Goal: Information Seeking & Learning: Learn about a topic

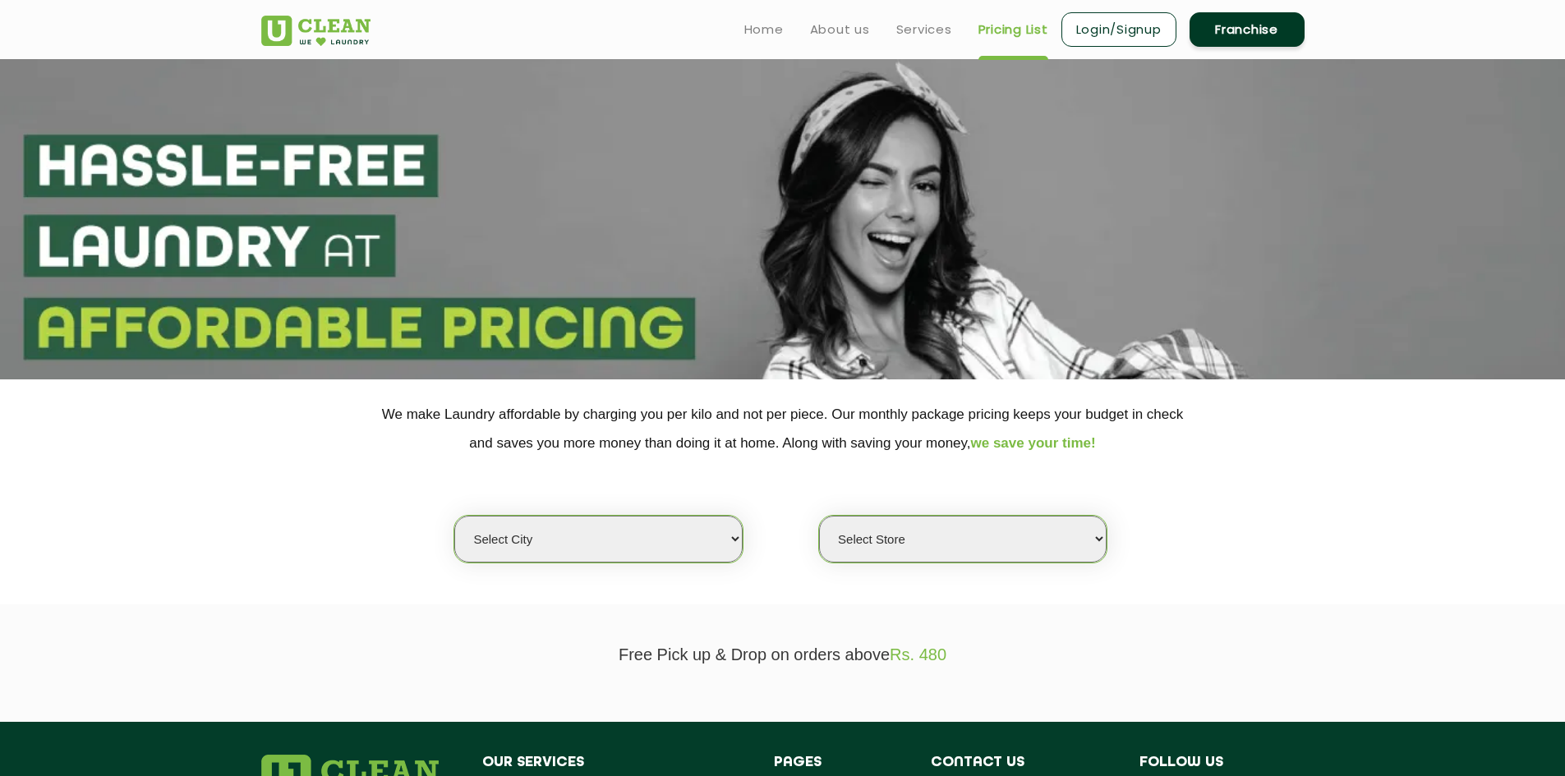
click at [737, 550] on select "Select city [GEOGRAPHIC_DATA] [GEOGRAPHIC_DATA] [GEOGRAPHIC_DATA] [GEOGRAPHIC_D…" at bounding box center [597, 539] width 287 height 47
select select "150"
click at [454, 516] on select "Select city [GEOGRAPHIC_DATA] [GEOGRAPHIC_DATA] [GEOGRAPHIC_DATA] [GEOGRAPHIC_D…" at bounding box center [597, 539] width 287 height 47
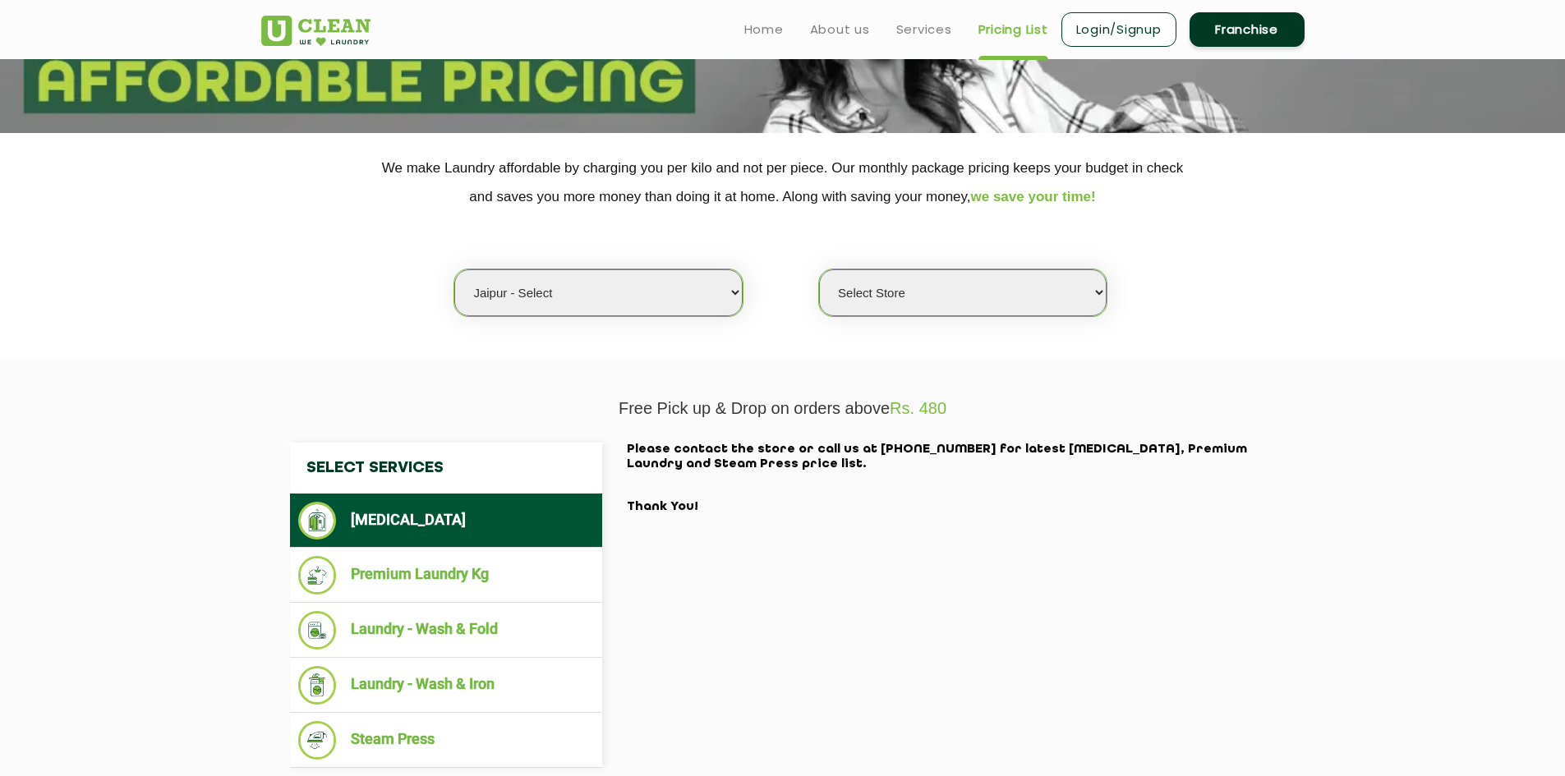
scroll to position [164, 0]
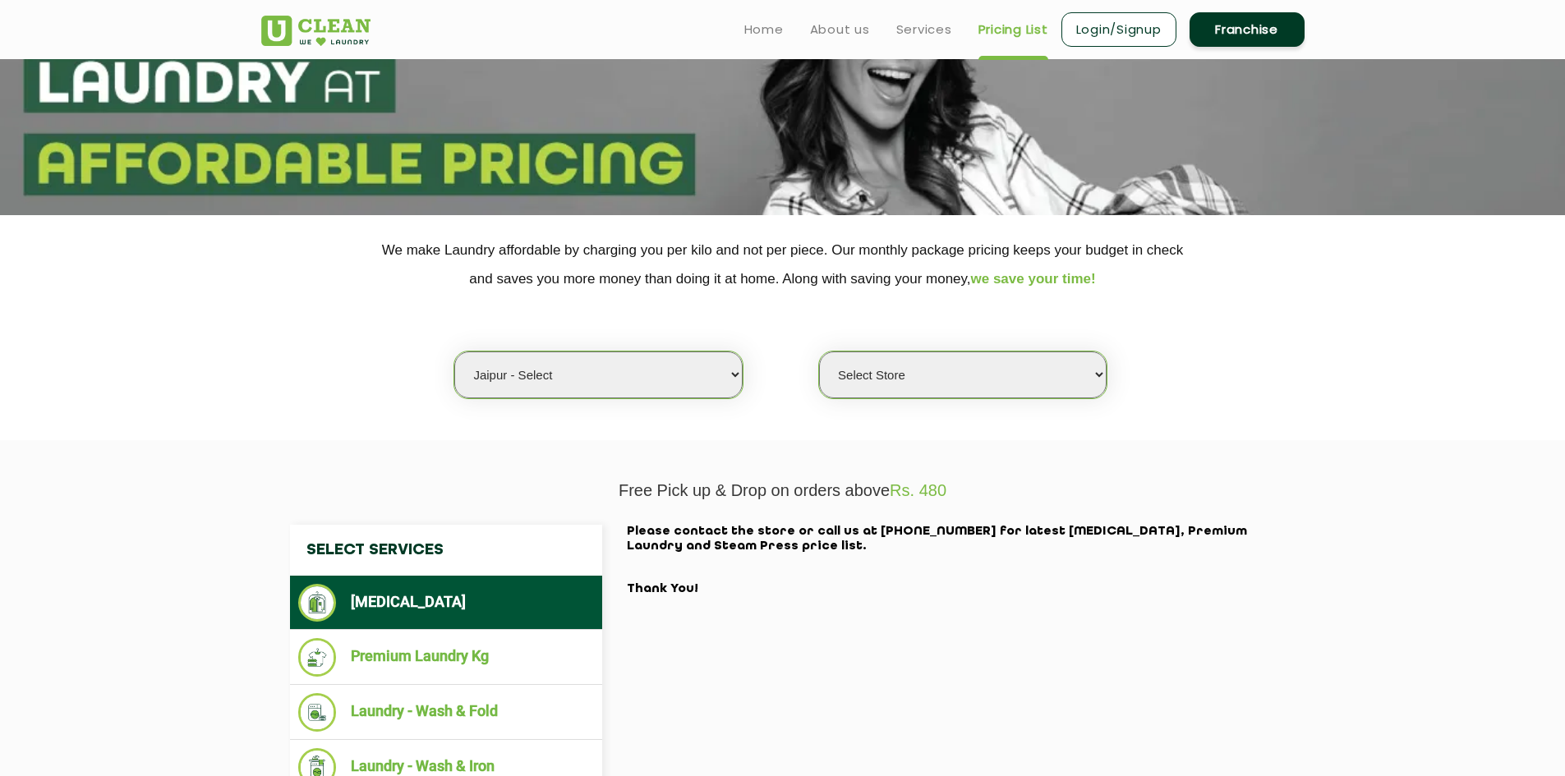
click at [1064, 375] on select "Select Store UClean Select Mansarovar" at bounding box center [962, 375] width 287 height 47
select select "203"
click at [819, 352] on select "Select Store UClean Select Mansarovar" at bounding box center [962, 375] width 287 height 47
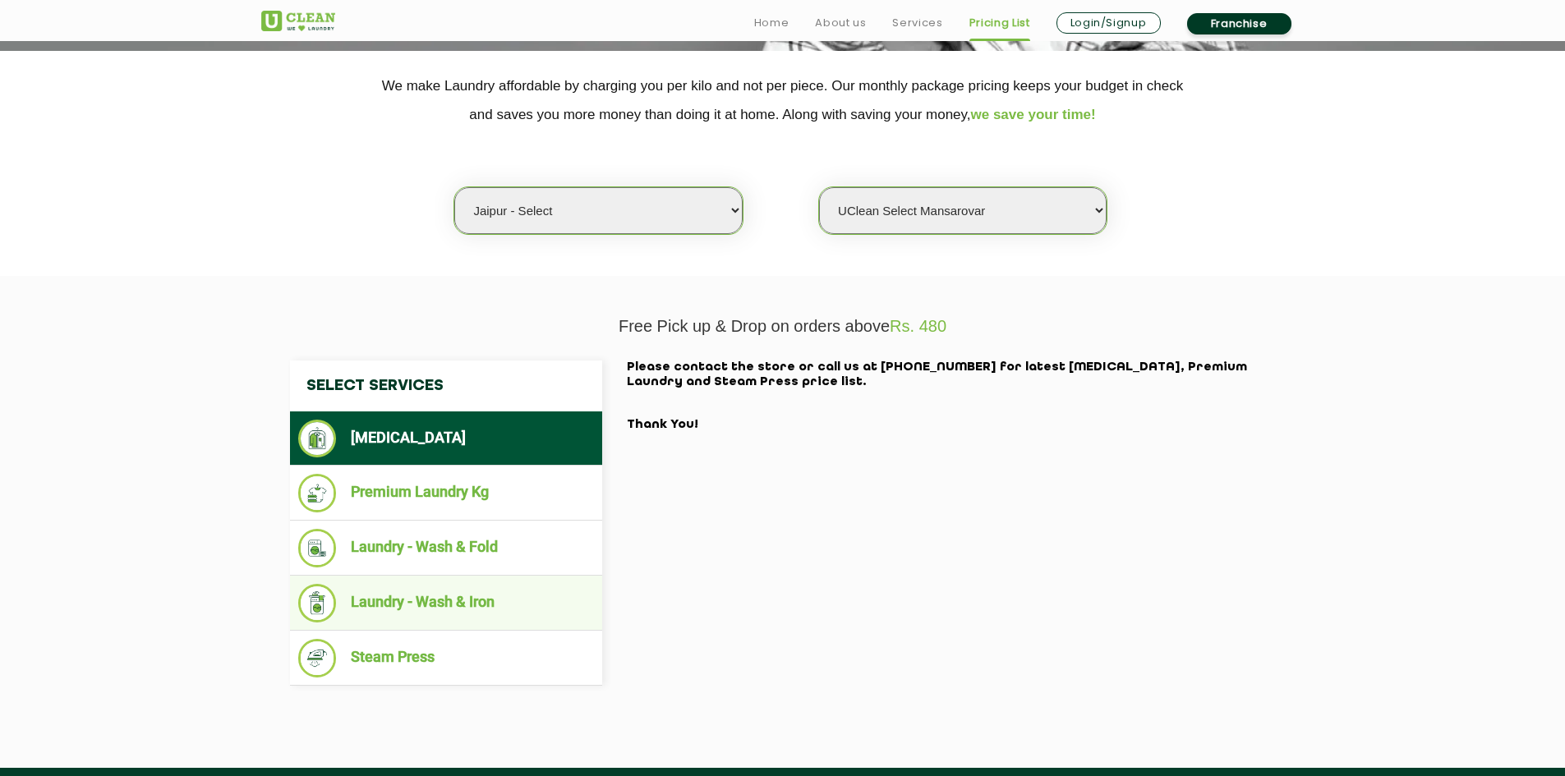
scroll to position [411, 0]
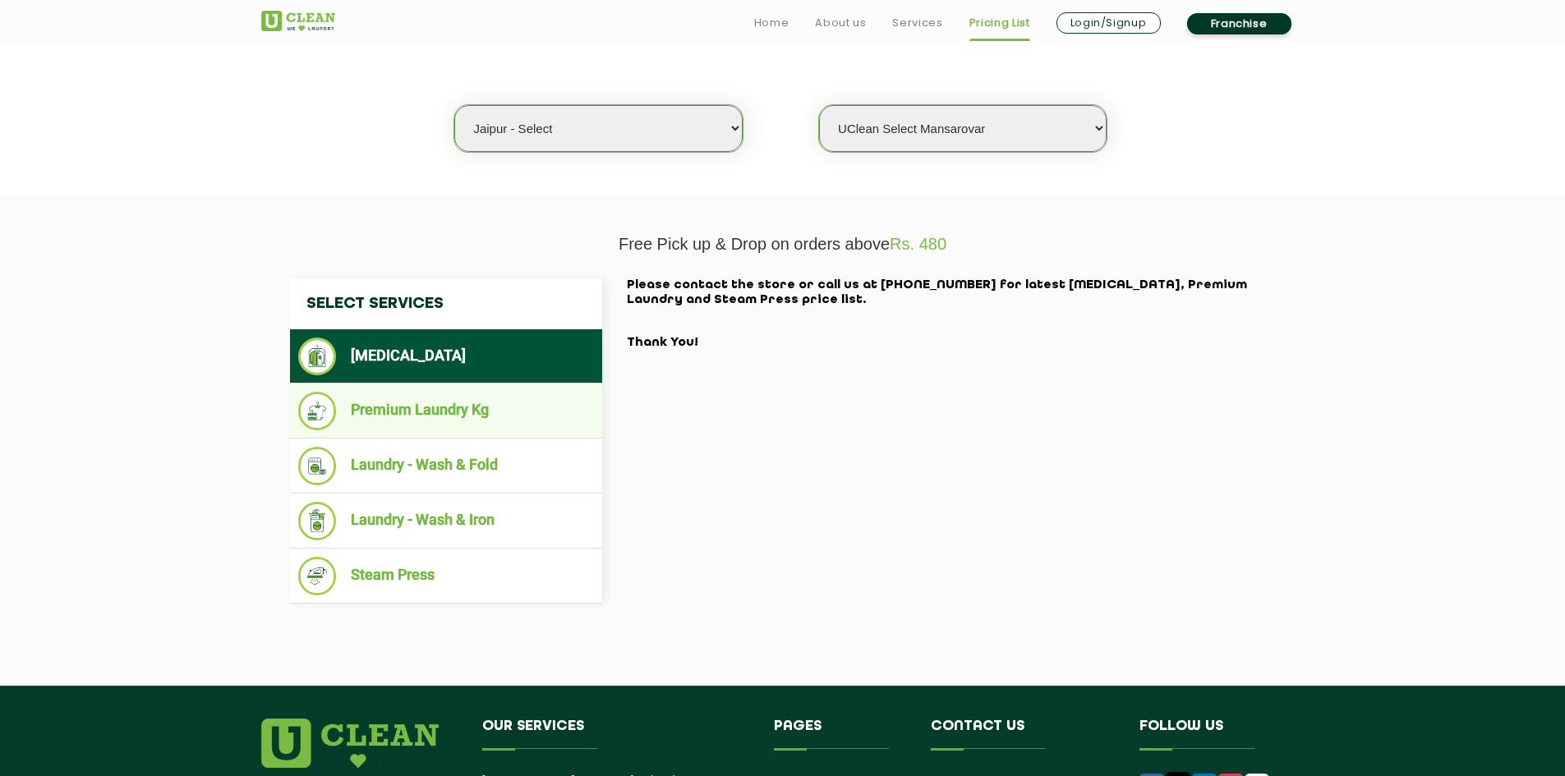
click at [447, 409] on li "Premium Laundry Kg" at bounding box center [446, 411] width 296 height 39
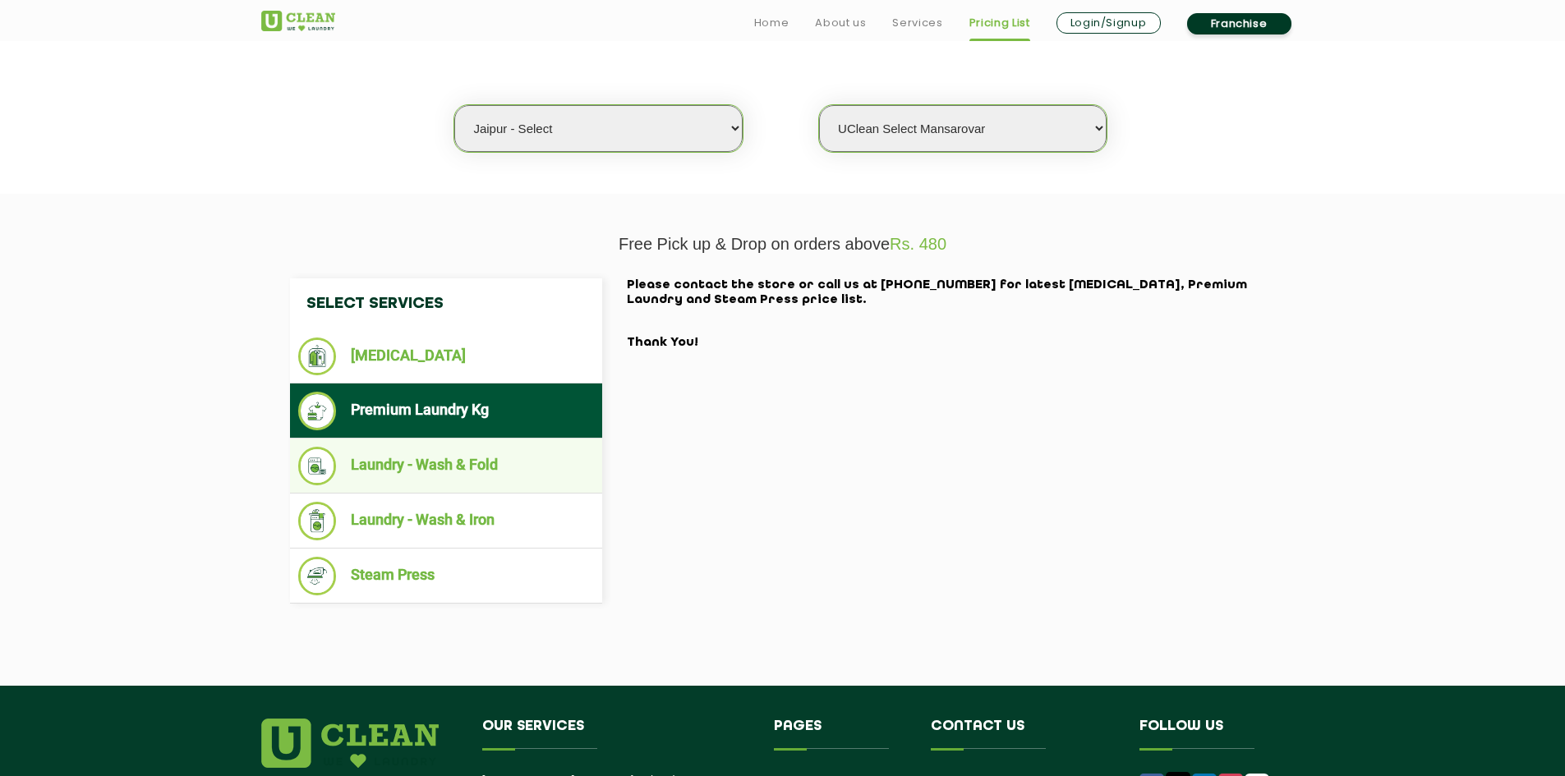
click at [414, 454] on li "Laundry - Wash & Fold" at bounding box center [446, 466] width 296 height 39
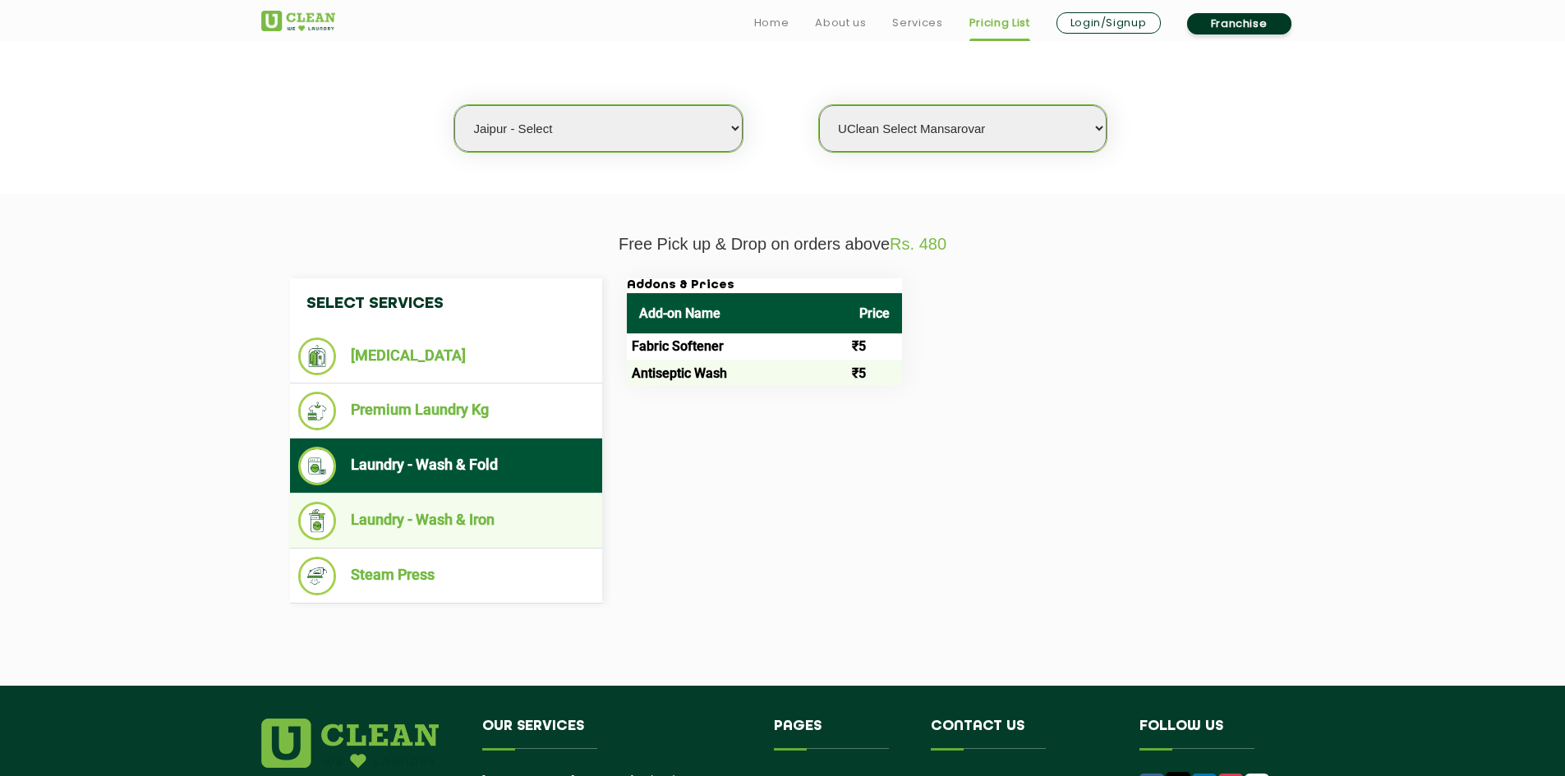
click at [415, 495] on ul "Laundry - Wash & Iron" at bounding box center [446, 521] width 312 height 55
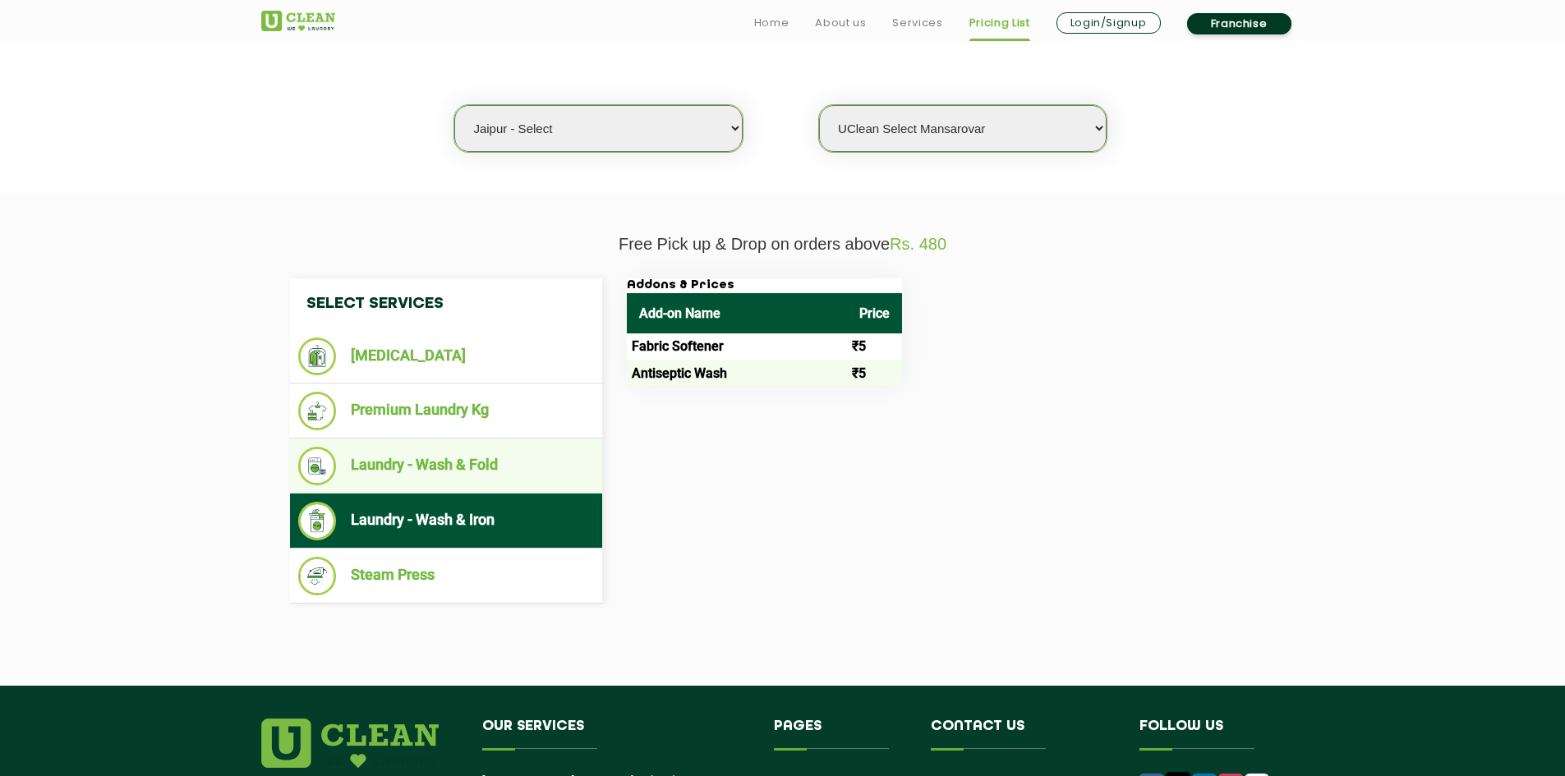
click at [439, 471] on li "Laundry - Wash & Fold" at bounding box center [446, 466] width 296 height 39
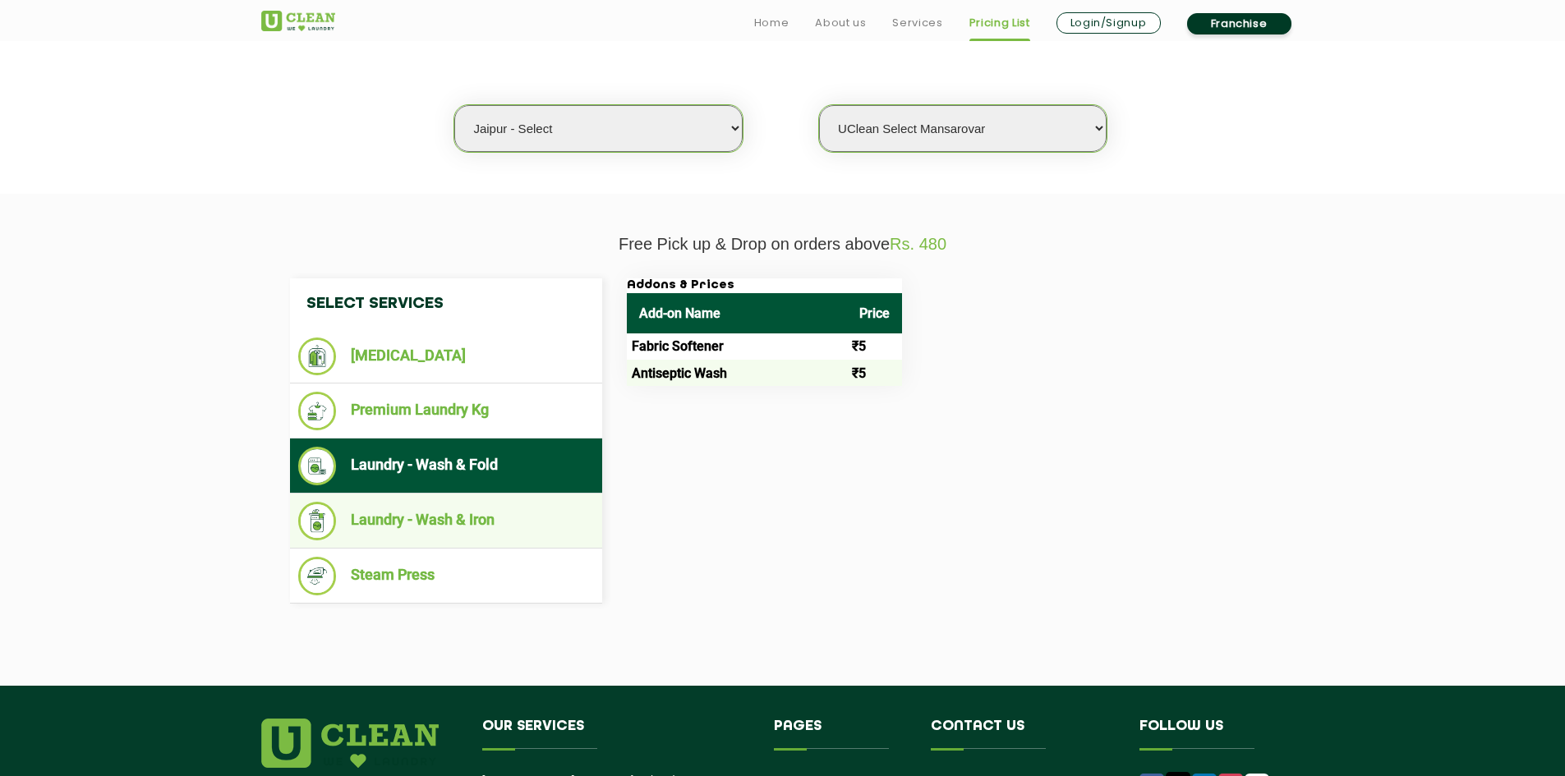
click at [434, 494] on ul "Laundry - Wash & Iron" at bounding box center [446, 521] width 312 height 55
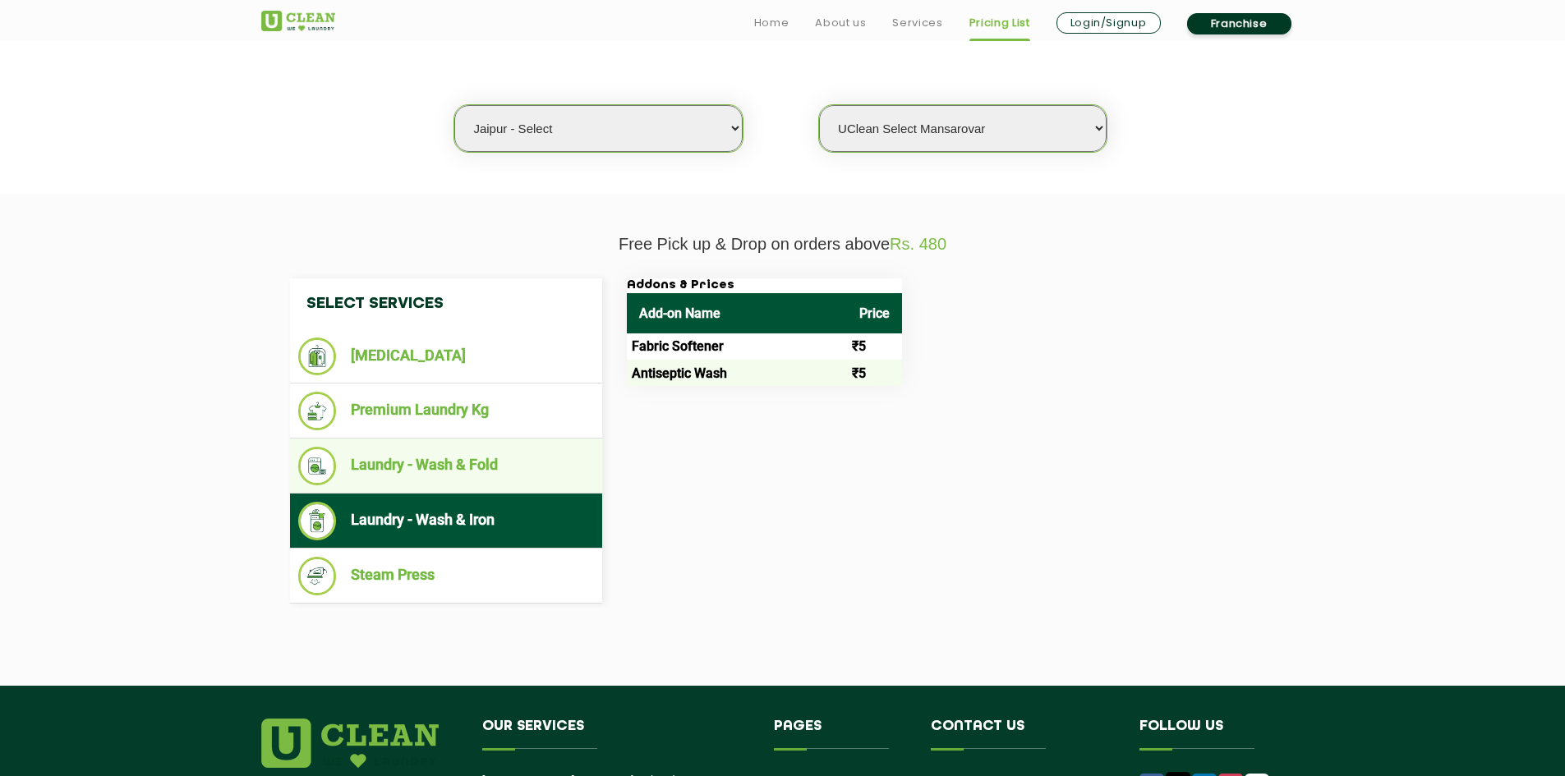
click at [508, 467] on li "Laundry - Wash & Fold" at bounding box center [446, 466] width 296 height 39
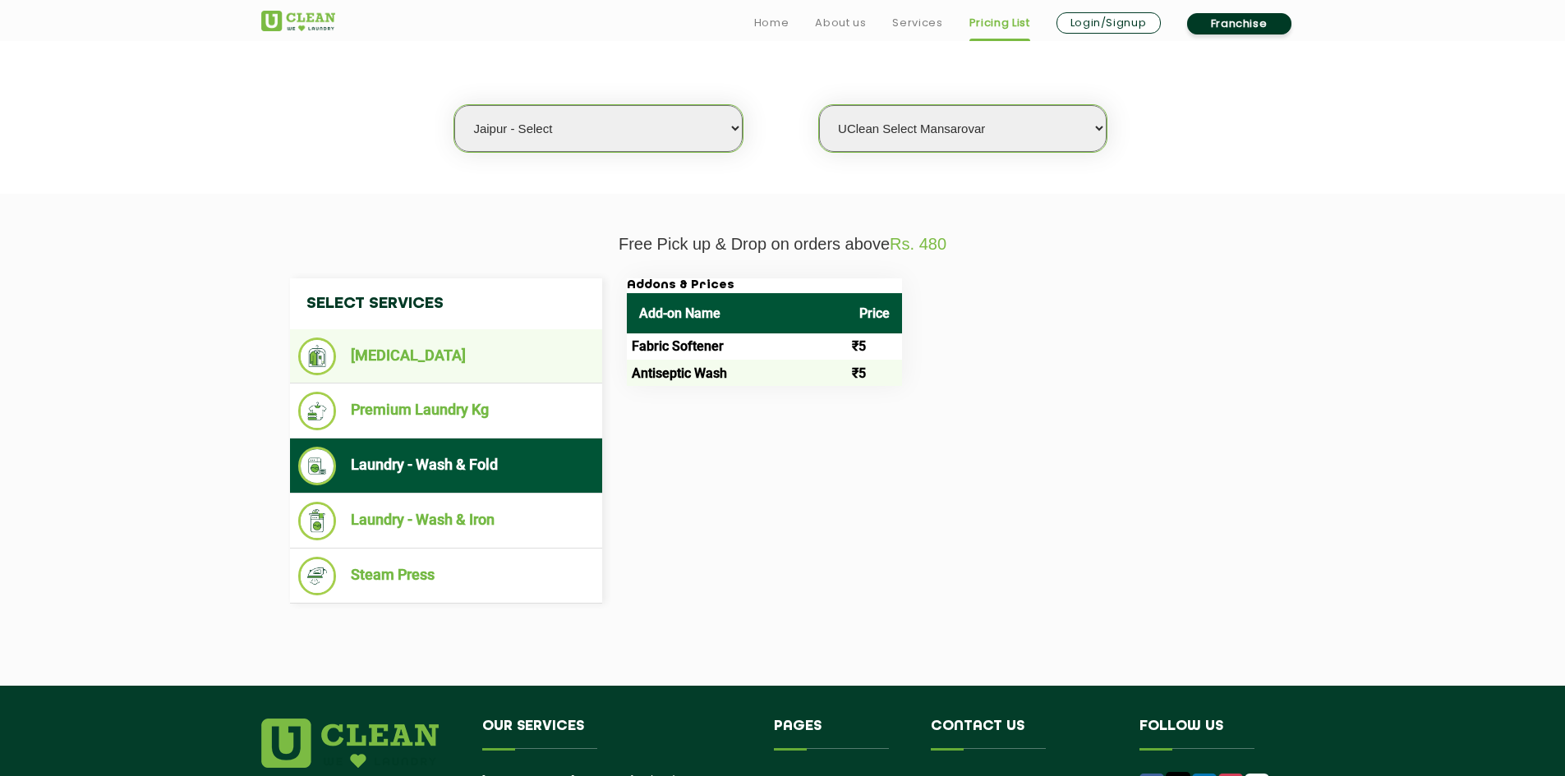
click at [498, 334] on ul "[MEDICAL_DATA]" at bounding box center [446, 356] width 312 height 54
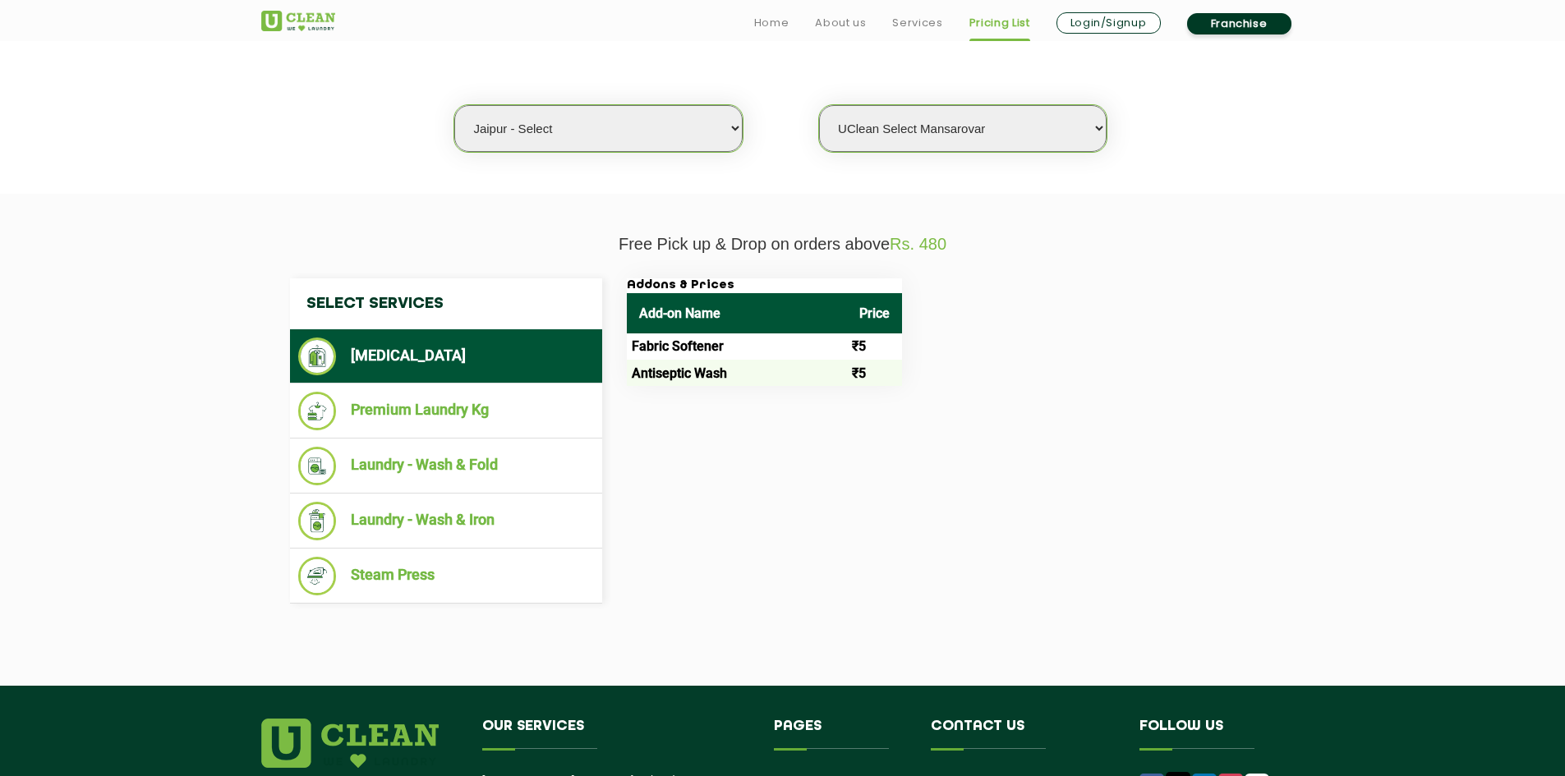
click at [493, 357] on li "[MEDICAL_DATA]" at bounding box center [446, 357] width 296 height 38
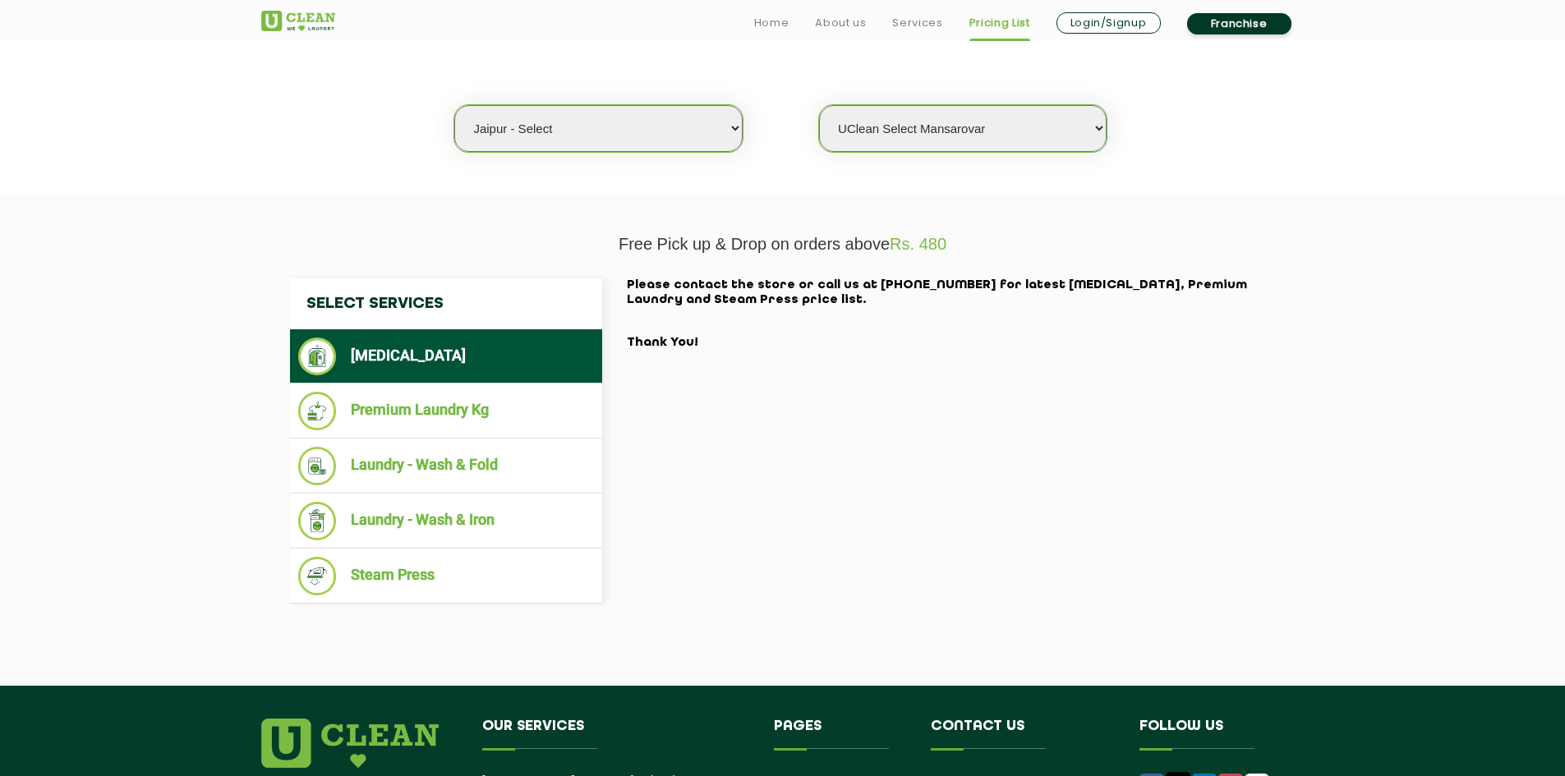
click at [711, 142] on select "Select city [GEOGRAPHIC_DATA] [GEOGRAPHIC_DATA] [GEOGRAPHIC_DATA] [GEOGRAPHIC_D…" at bounding box center [597, 128] width 287 height 47
select select "26"
click at [454, 105] on select "Select city [GEOGRAPHIC_DATA] [GEOGRAPHIC_DATA] [GEOGRAPHIC_DATA] [GEOGRAPHIC_D…" at bounding box center [597, 128] width 287 height 47
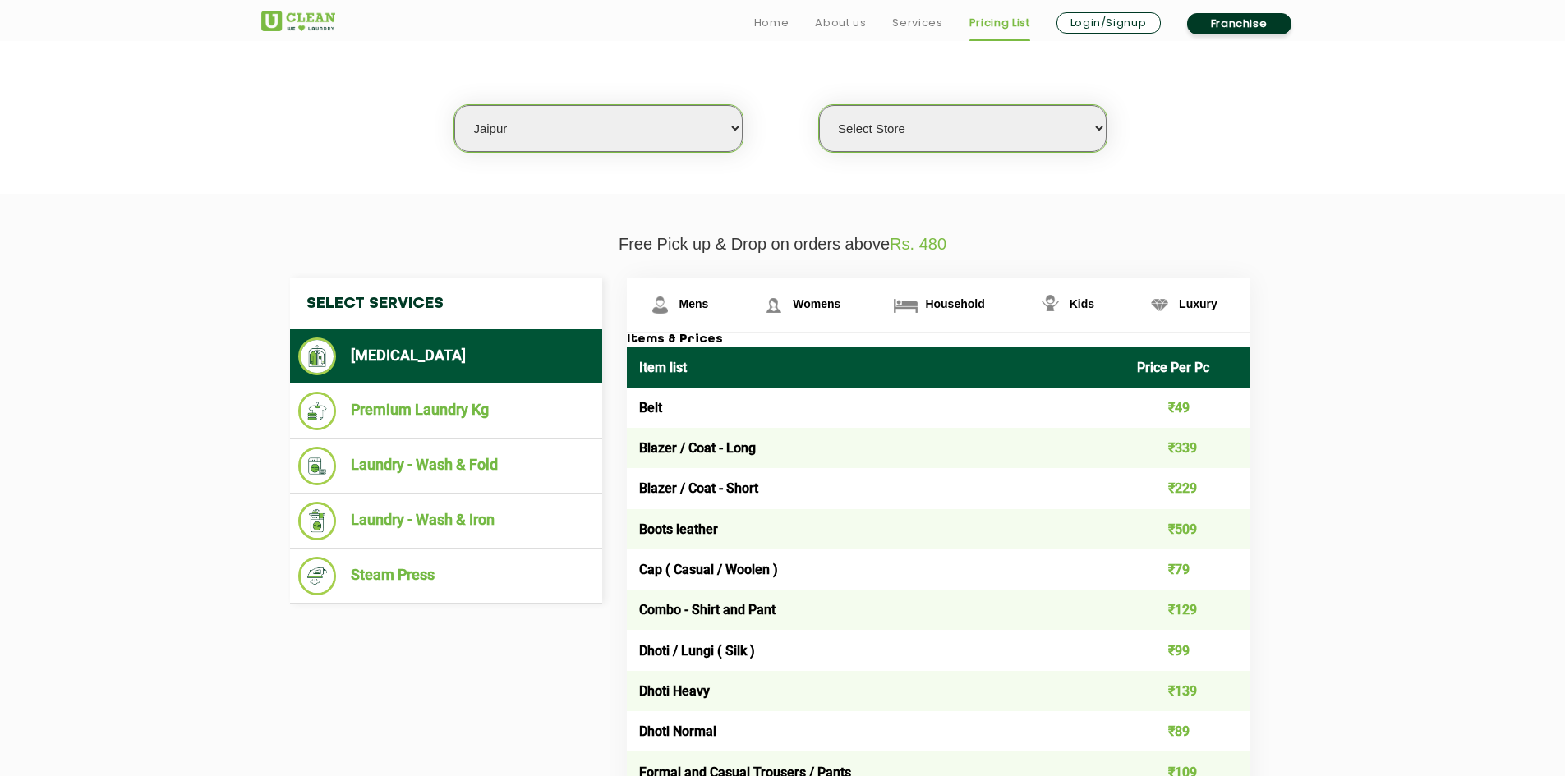
click at [1072, 127] on select "Select Store [GEOGRAPHIC_DATA][PERSON_NAME] [GEOGRAPHIC_DATA] [PERSON_NAME][GEO…" at bounding box center [962, 128] width 287 height 47
select select "334"
click at [819, 105] on select "Select Store [GEOGRAPHIC_DATA][PERSON_NAME] [GEOGRAPHIC_DATA] [PERSON_NAME][GEO…" at bounding box center [962, 128] width 287 height 47
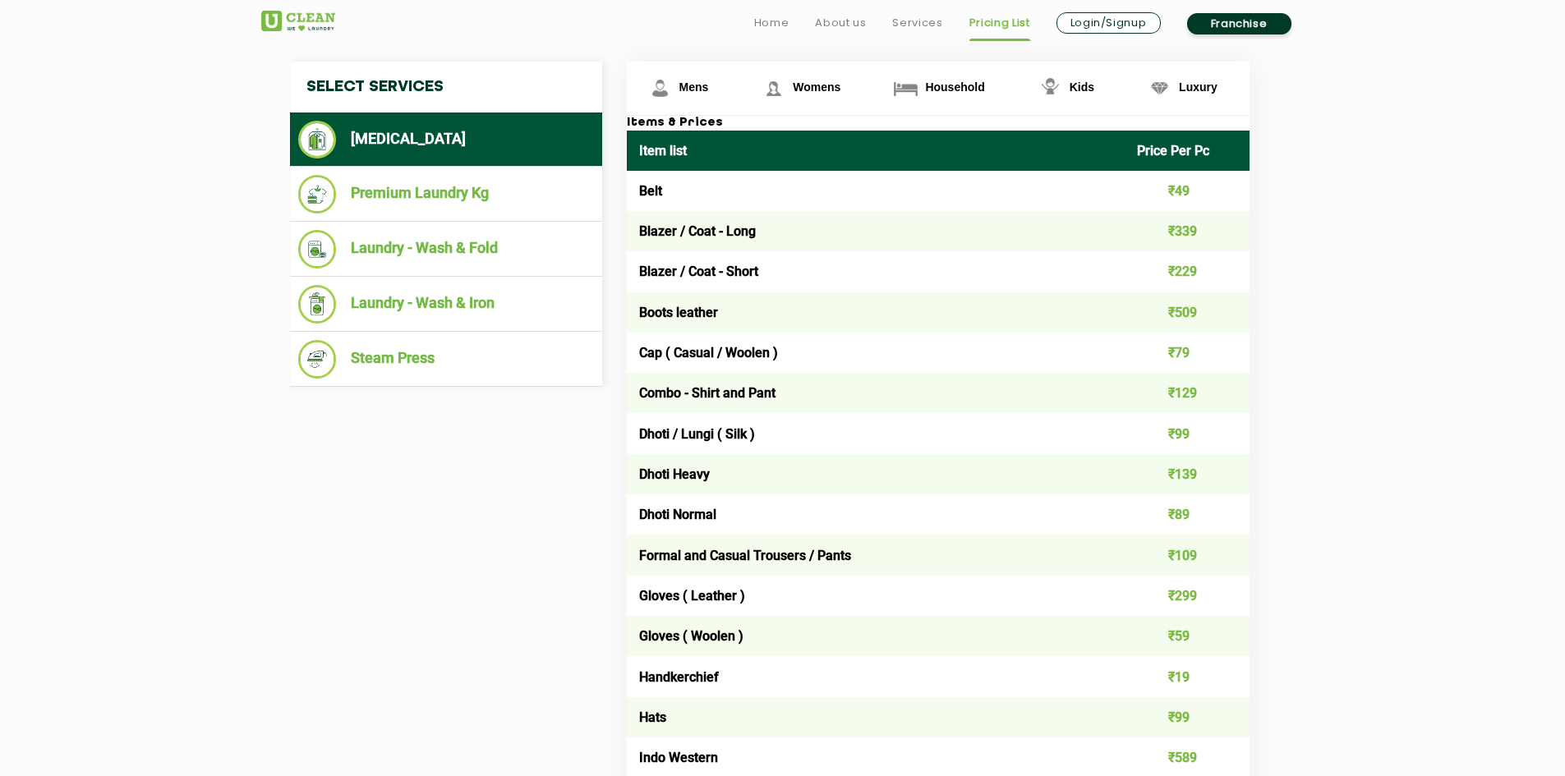
scroll to position [657, 0]
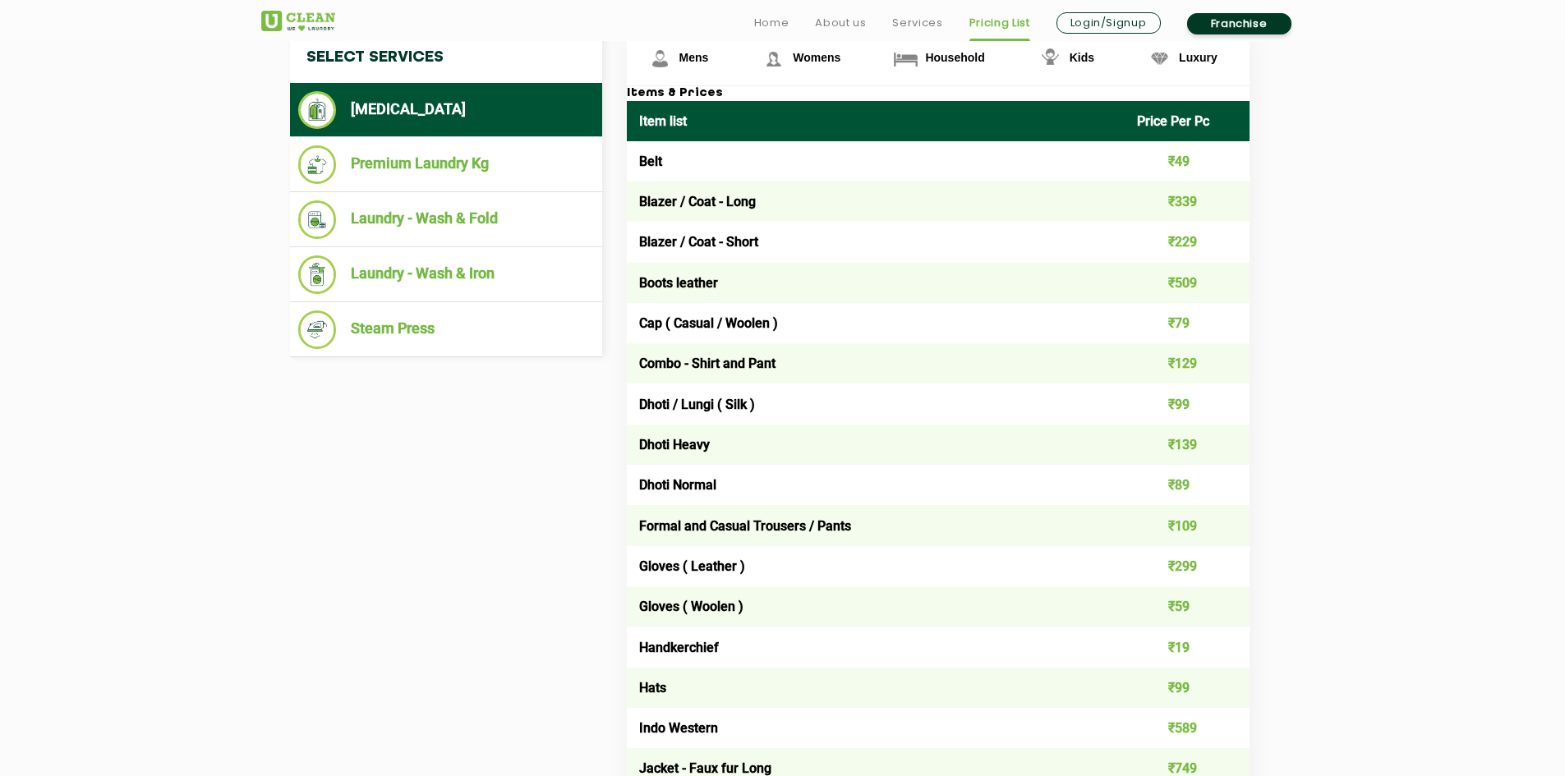
drag, startPoint x: 1298, startPoint y: 674, endPoint x: 1307, endPoint y: 671, distance: 9.6
click at [447, 163] on li "Premium Laundry Kg" at bounding box center [446, 164] width 296 height 39
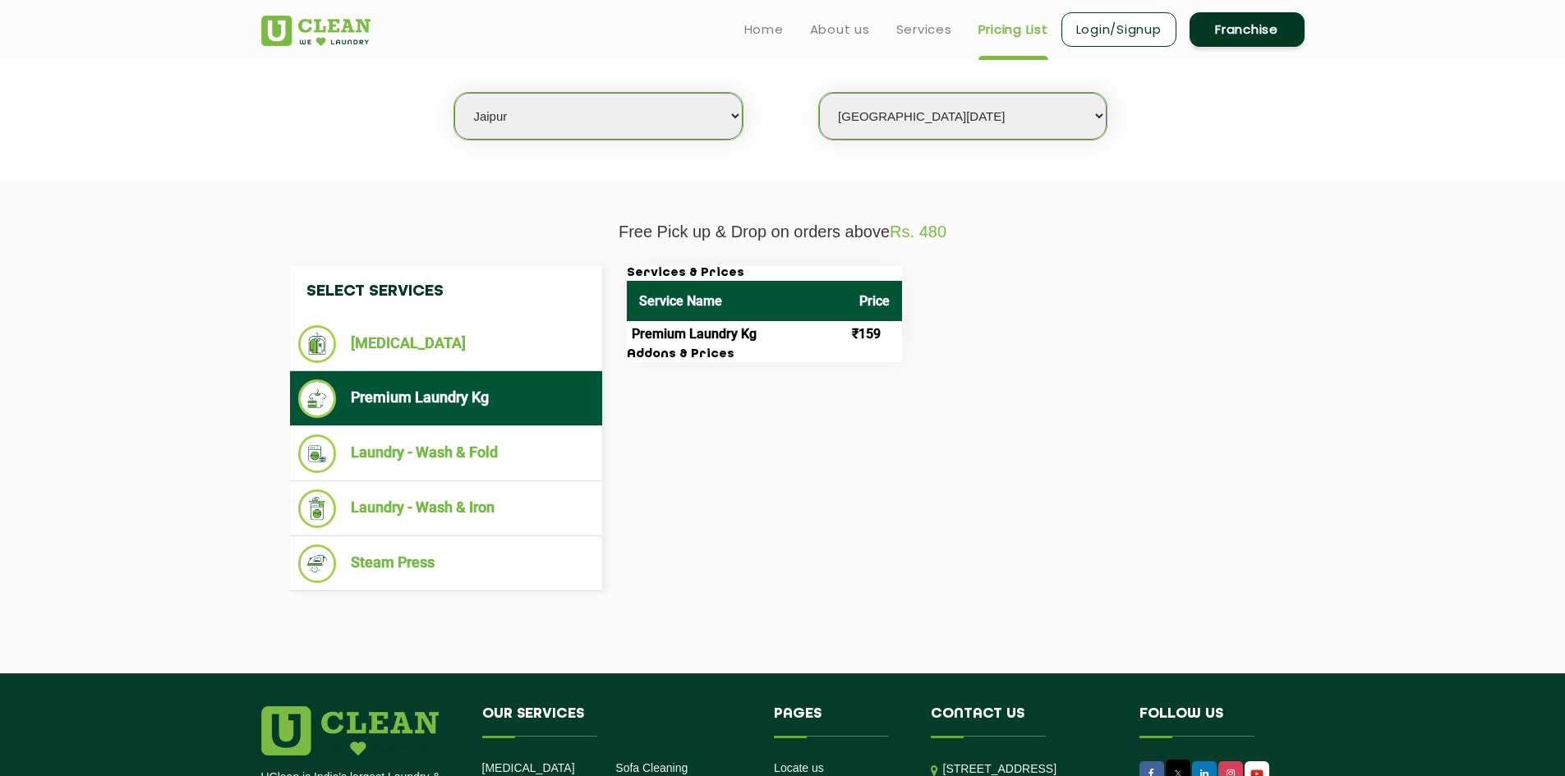
scroll to position [411, 0]
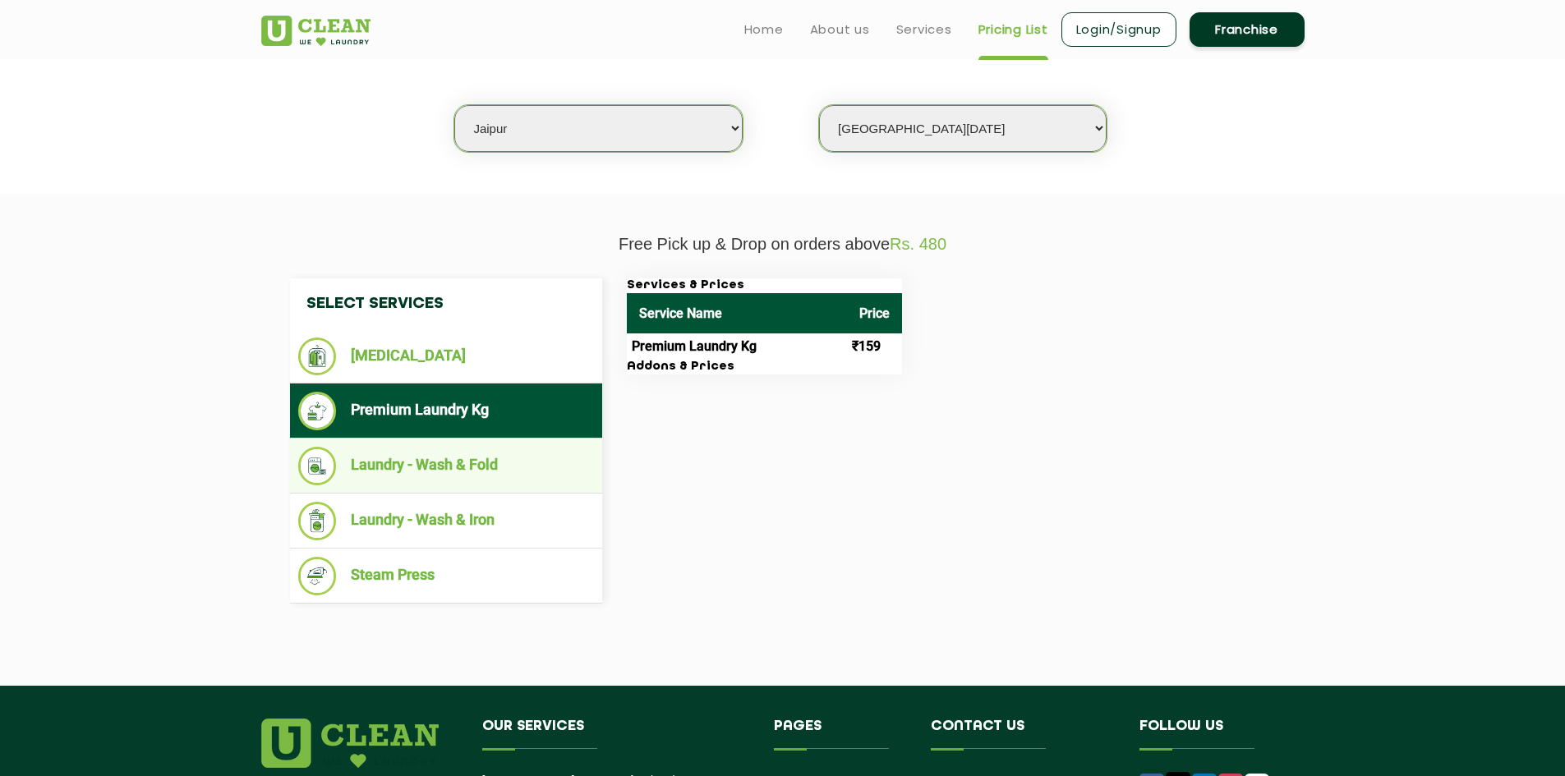
click at [492, 471] on li "Laundry - Wash & Fold" at bounding box center [446, 466] width 296 height 39
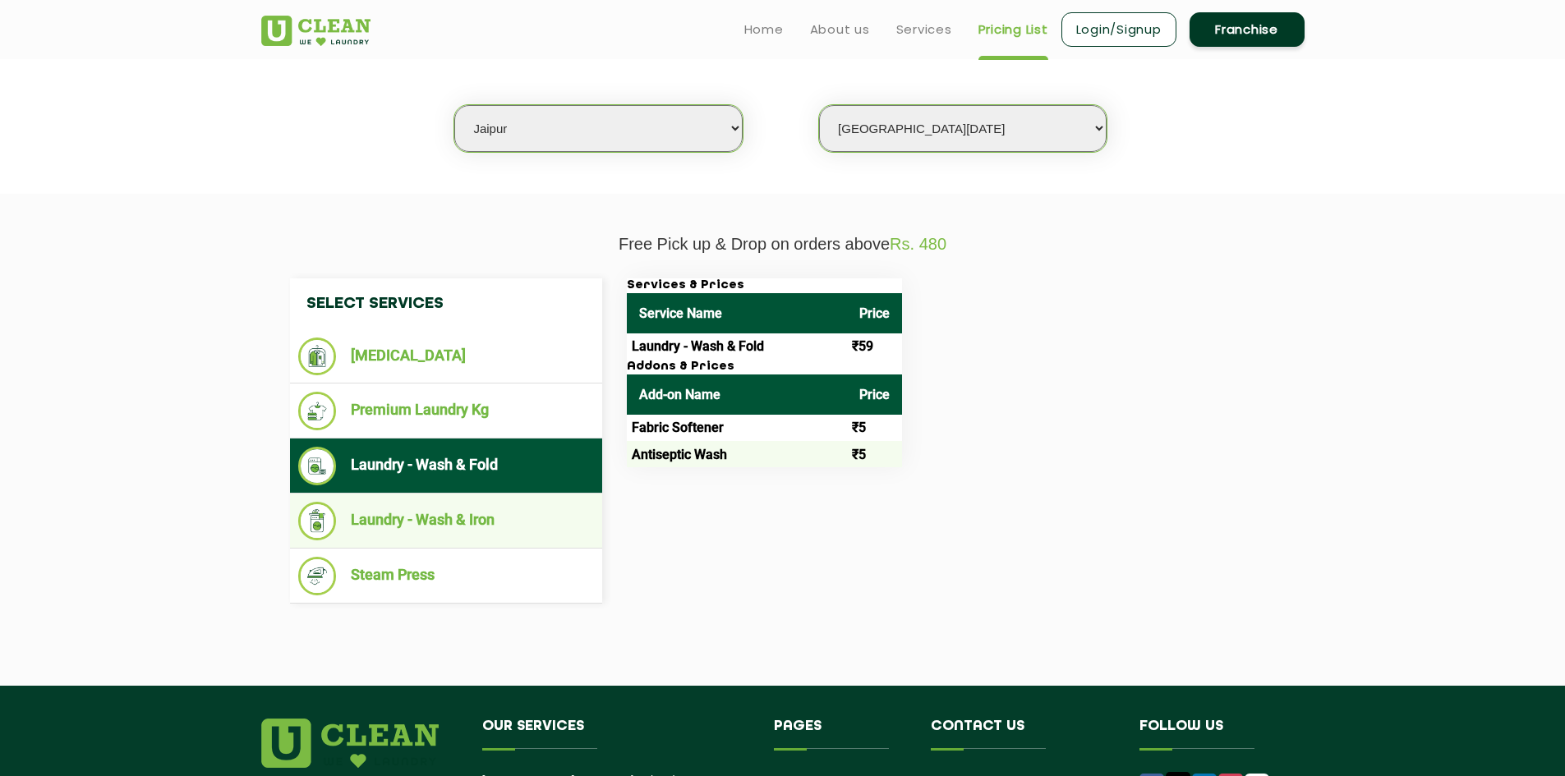
click at [567, 526] on li "Laundry - Wash & Iron" at bounding box center [446, 521] width 296 height 39
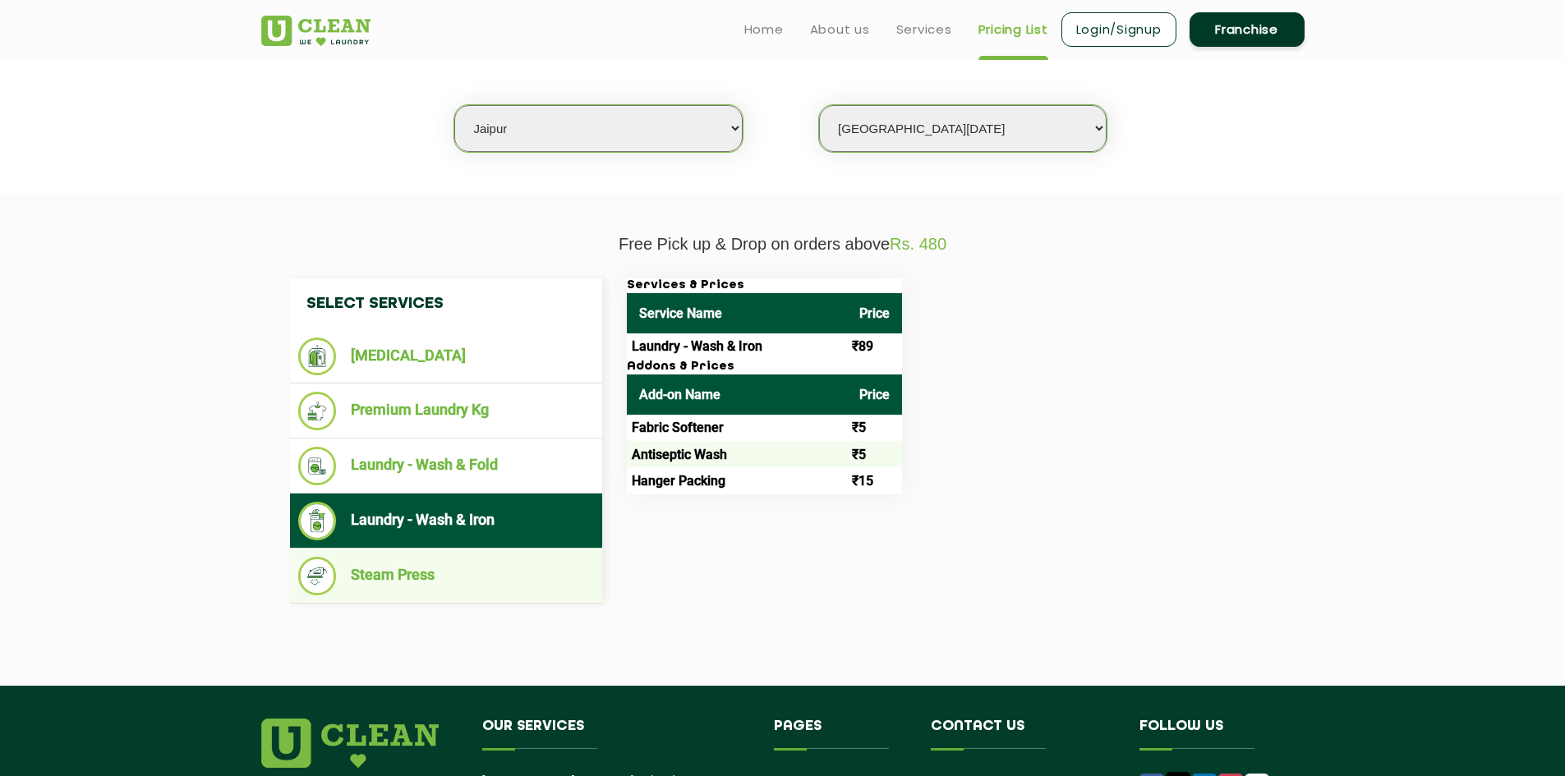
click at [432, 564] on li "Steam Press" at bounding box center [446, 576] width 296 height 39
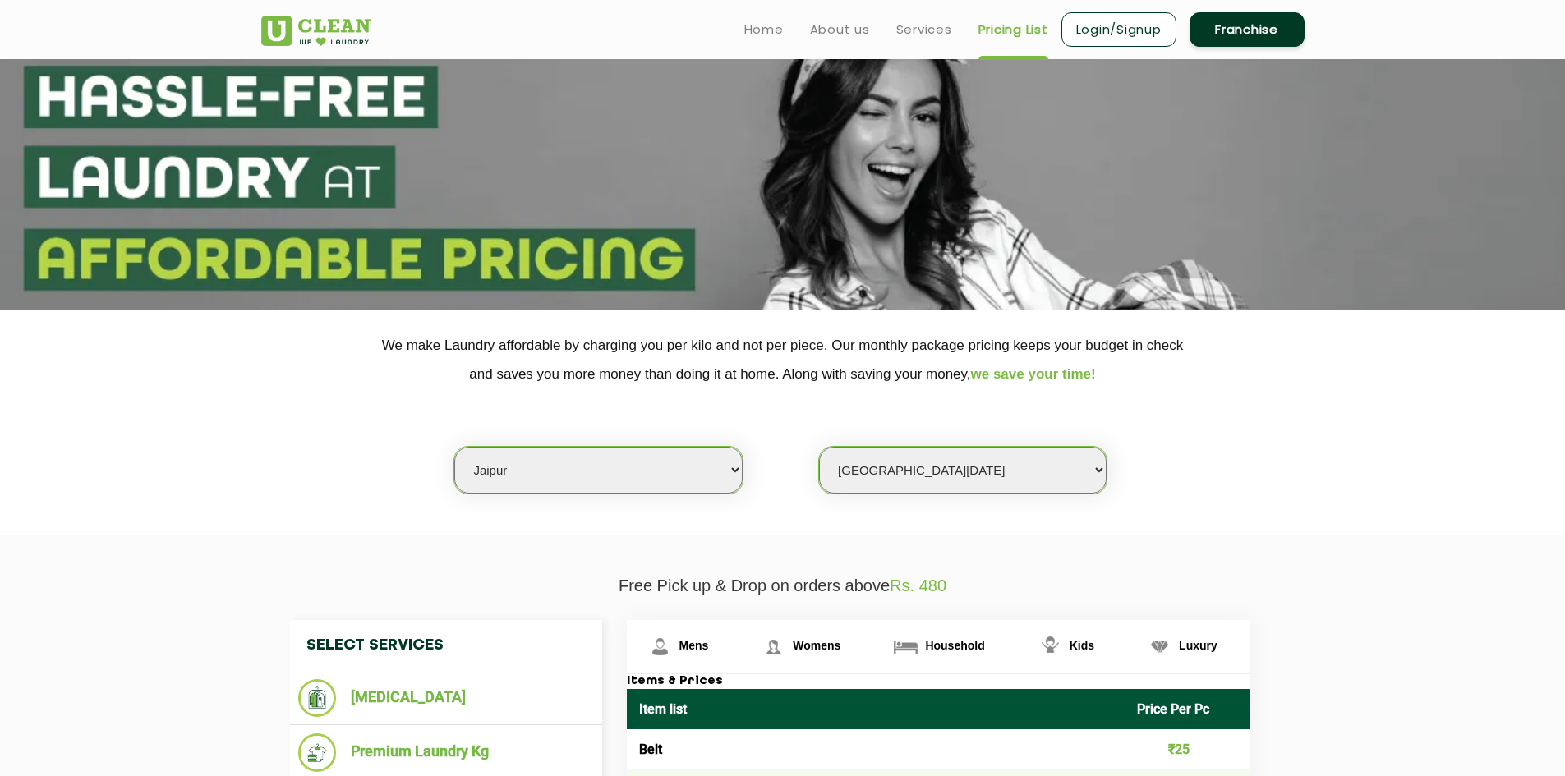
scroll to position [0, 0]
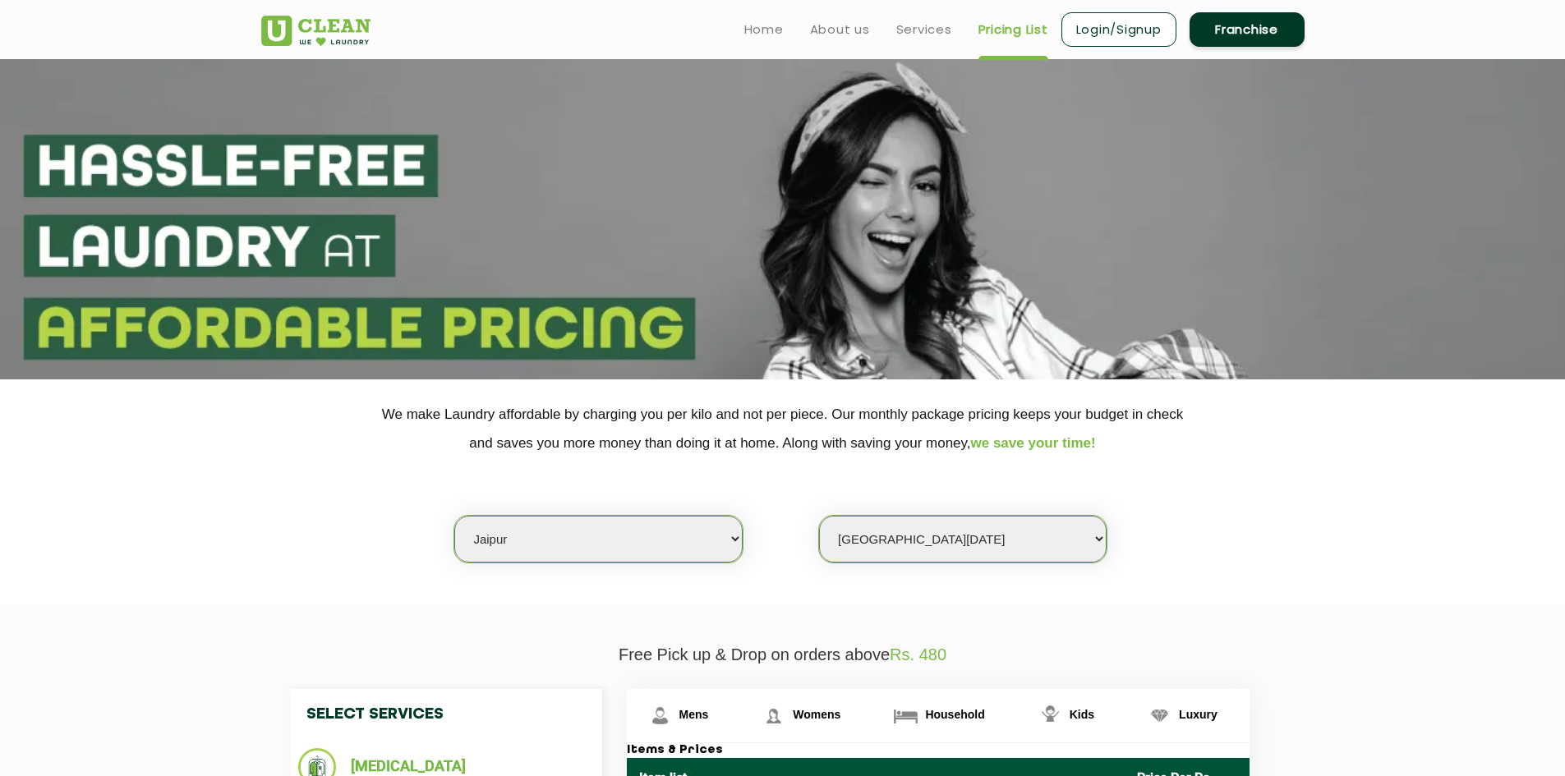
click at [694, 551] on select "Select city [GEOGRAPHIC_DATA] [GEOGRAPHIC_DATA] [GEOGRAPHIC_DATA] [GEOGRAPHIC_D…" at bounding box center [597, 539] width 287 height 47
select select "148"
click at [454, 516] on select "Select city [GEOGRAPHIC_DATA] [GEOGRAPHIC_DATA] [GEOGRAPHIC_DATA] [GEOGRAPHIC_D…" at bounding box center [597, 539] width 287 height 47
select select "0"
